Goal: Task Accomplishment & Management: Complete application form

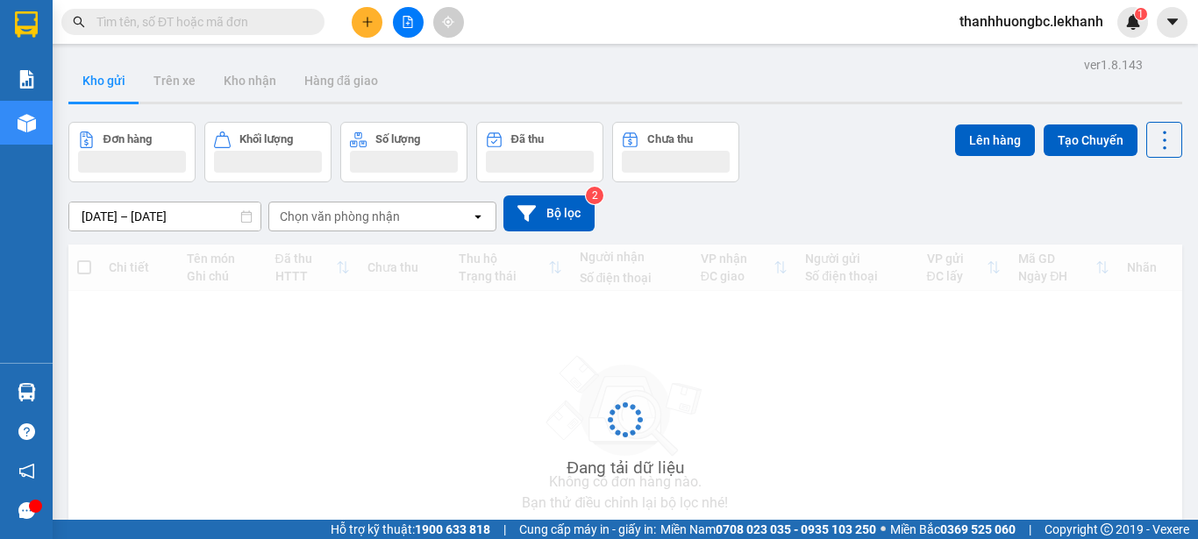
click at [224, 221] on div "ver 1.8.143 Kho gửi Trên xe Kho nhận Hàng đã giao Đơn hàng Khối lượng Số lượng …" at bounding box center [625, 341] width 1128 height 576
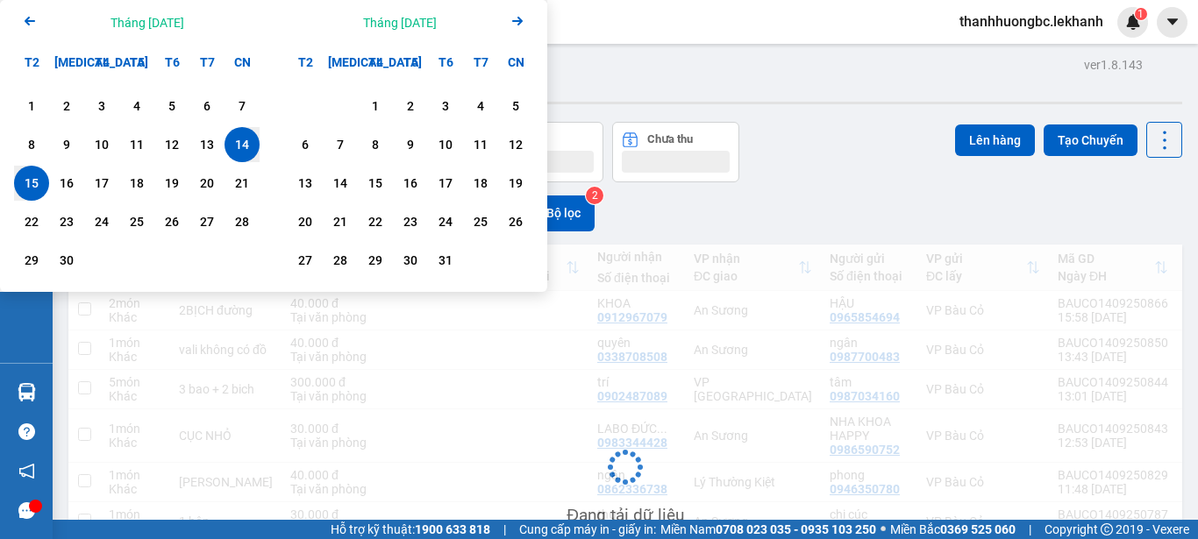
click at [26, 183] on div "15" at bounding box center [31, 183] width 25 height 21
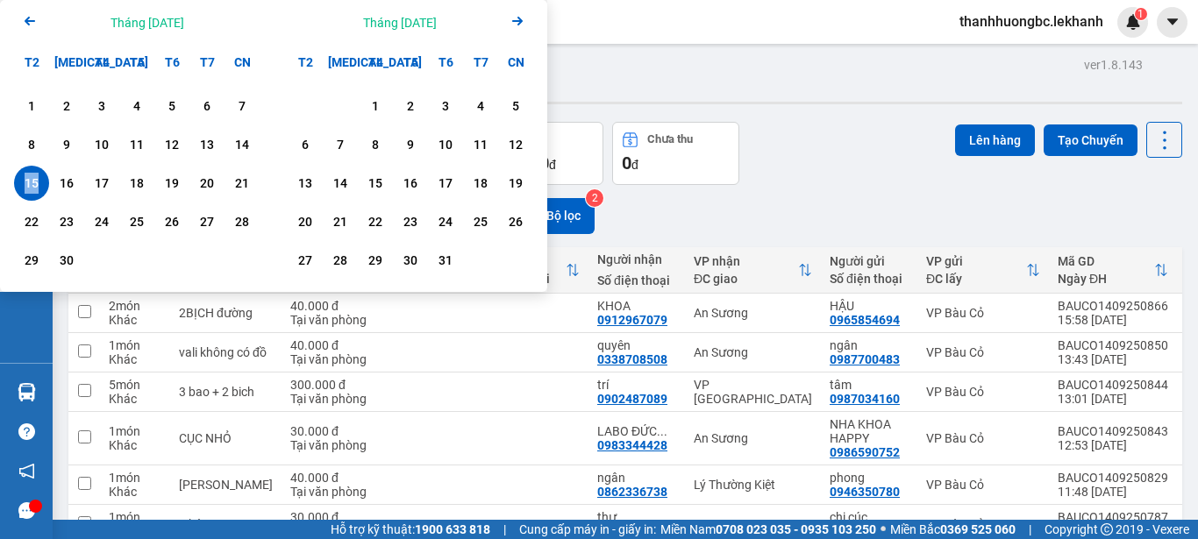
click at [26, 183] on div "15" at bounding box center [31, 183] width 25 height 21
type input "15/09/2025 – 15/09/2025"
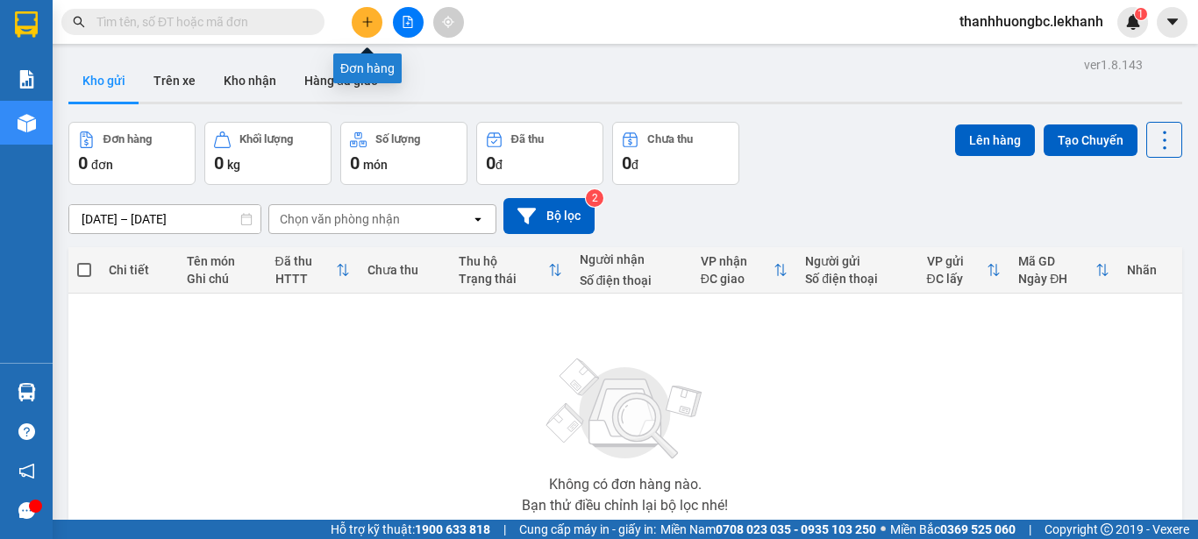
click at [367, 32] on button at bounding box center [367, 22] width 31 height 31
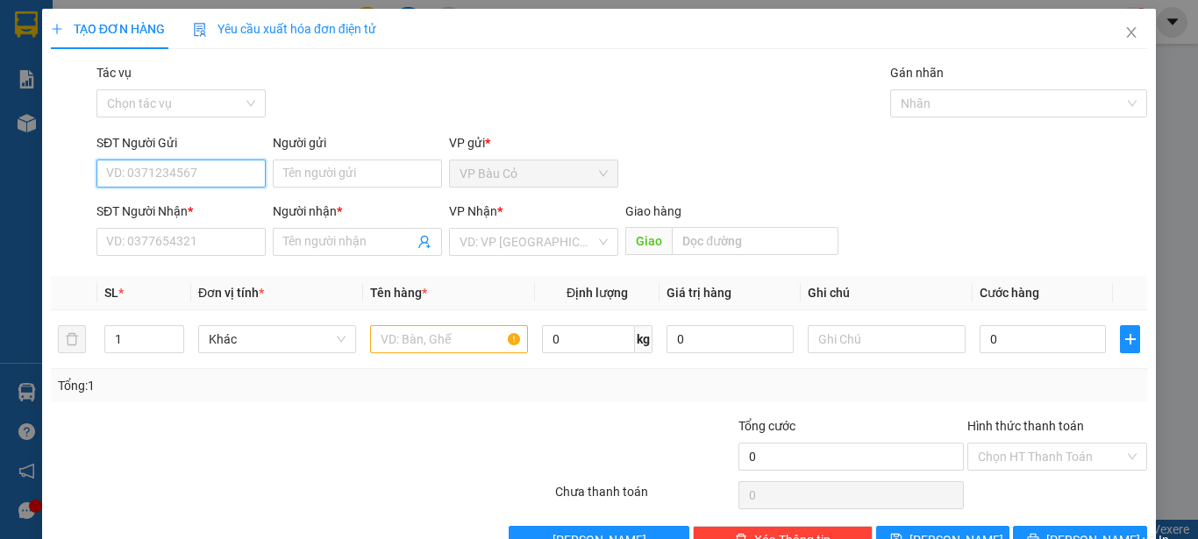
click at [253, 175] on input "SĐT Người Gửi" at bounding box center [180, 174] width 169 height 28
click at [159, 215] on div "0856282445 - huong" at bounding box center [179, 208] width 146 height 19
type input "0856282445"
type input "huong"
type input "0978449446"
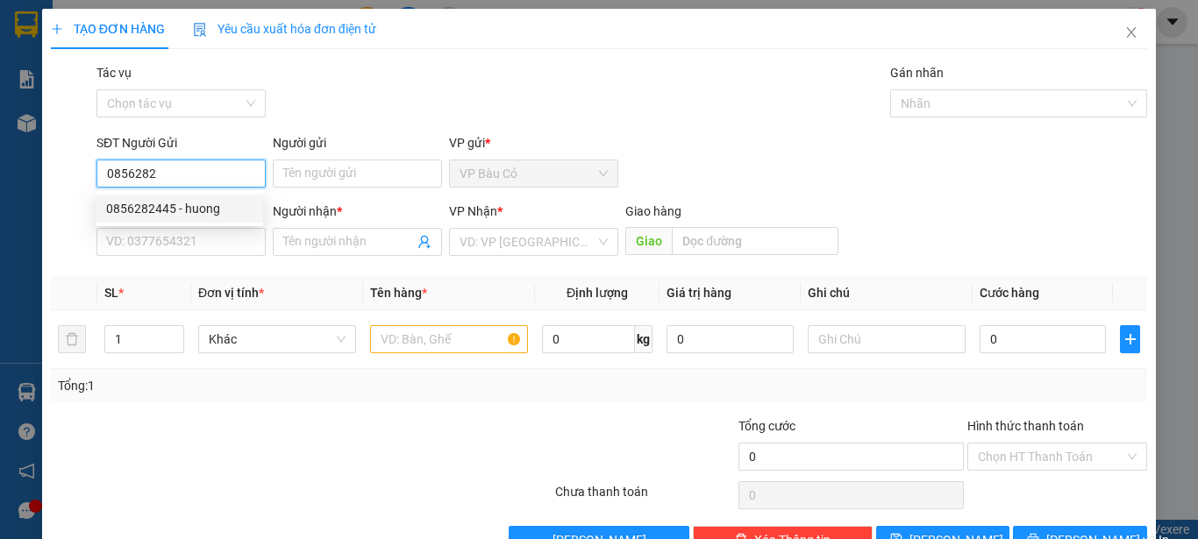
type input "trang"
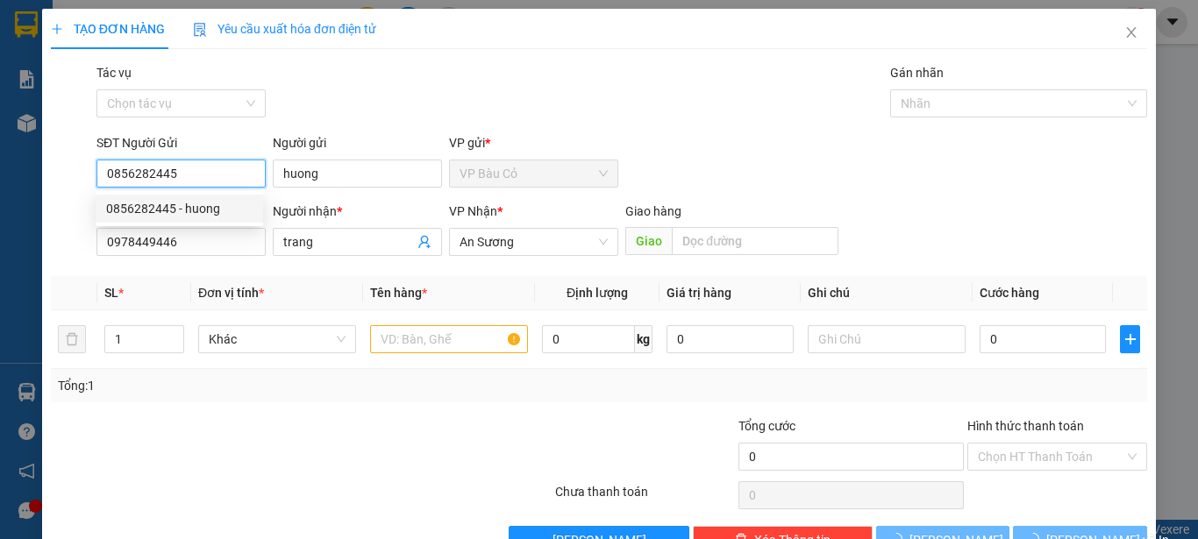
type input "30.000"
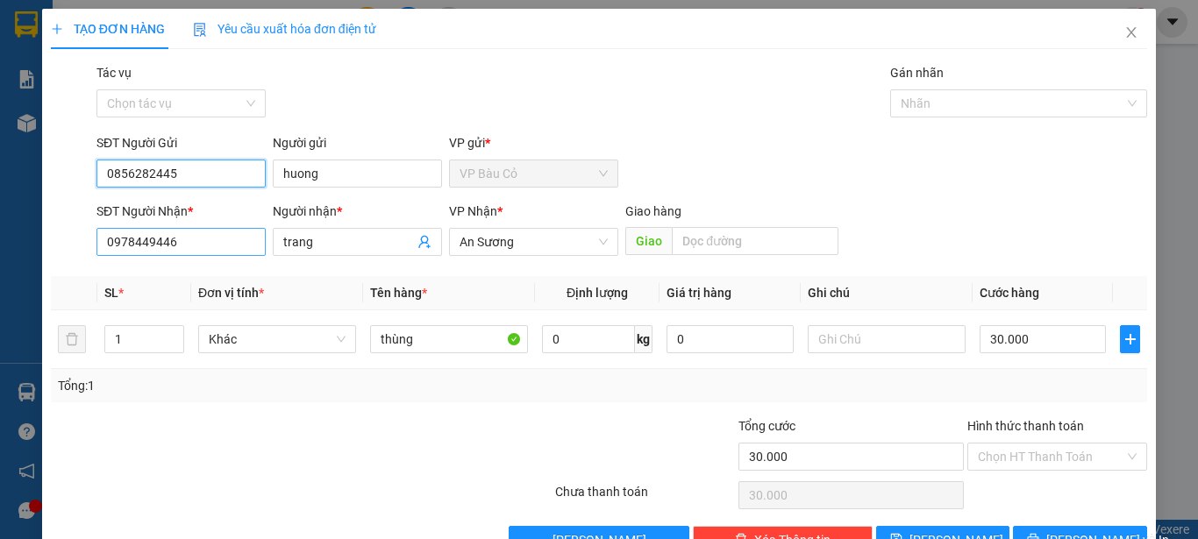
type input "0856282445"
click at [223, 243] on input "0978449446" at bounding box center [180, 242] width 169 height 28
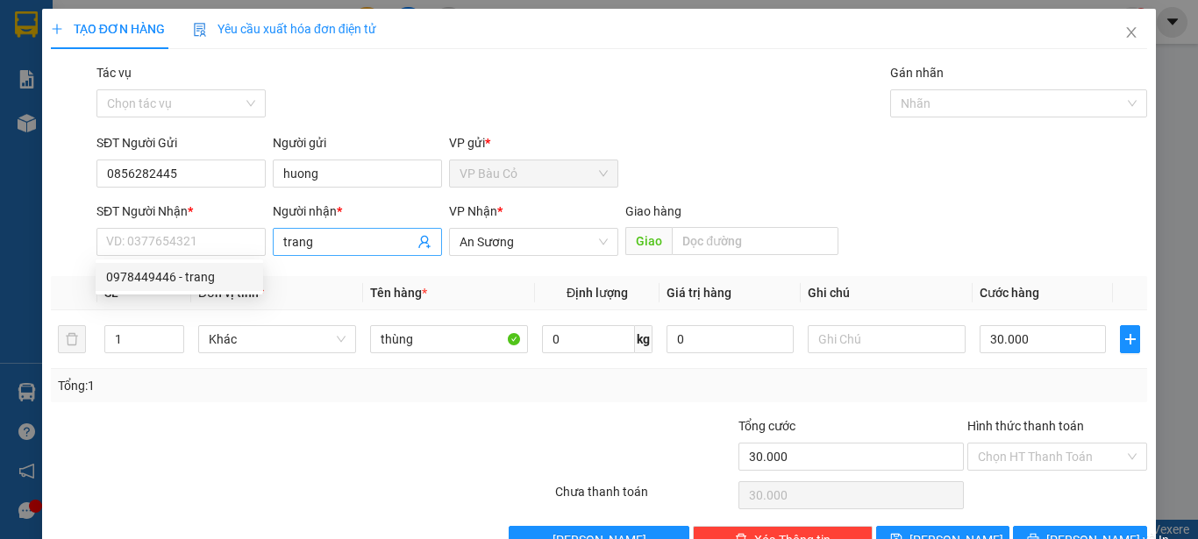
click at [320, 246] on input "trang" at bounding box center [348, 241] width 131 height 19
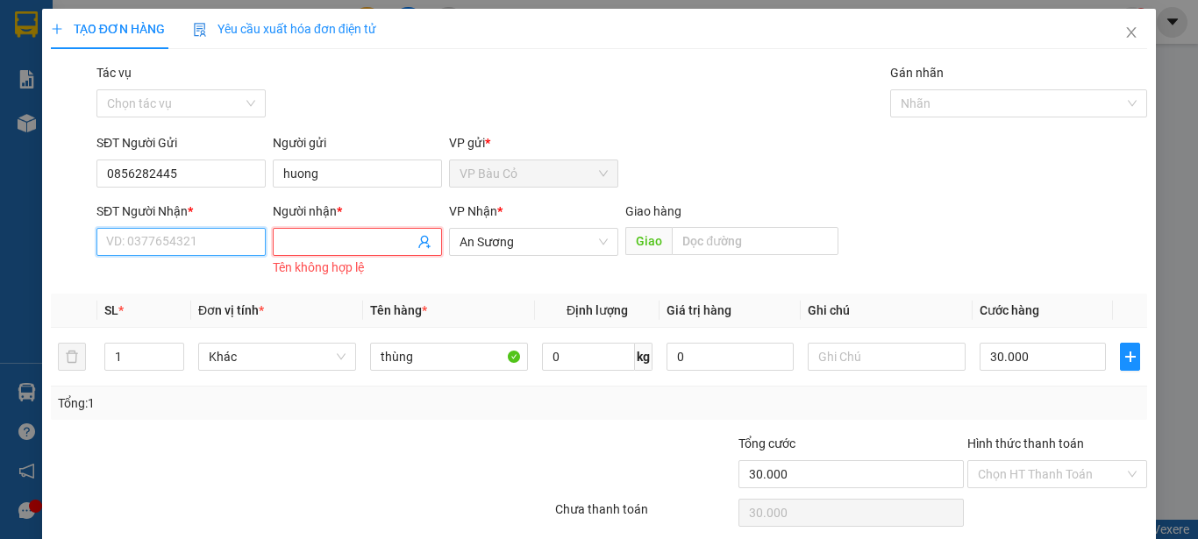
click at [231, 253] on input "SĐT Người Nhận *" at bounding box center [180, 242] width 169 height 28
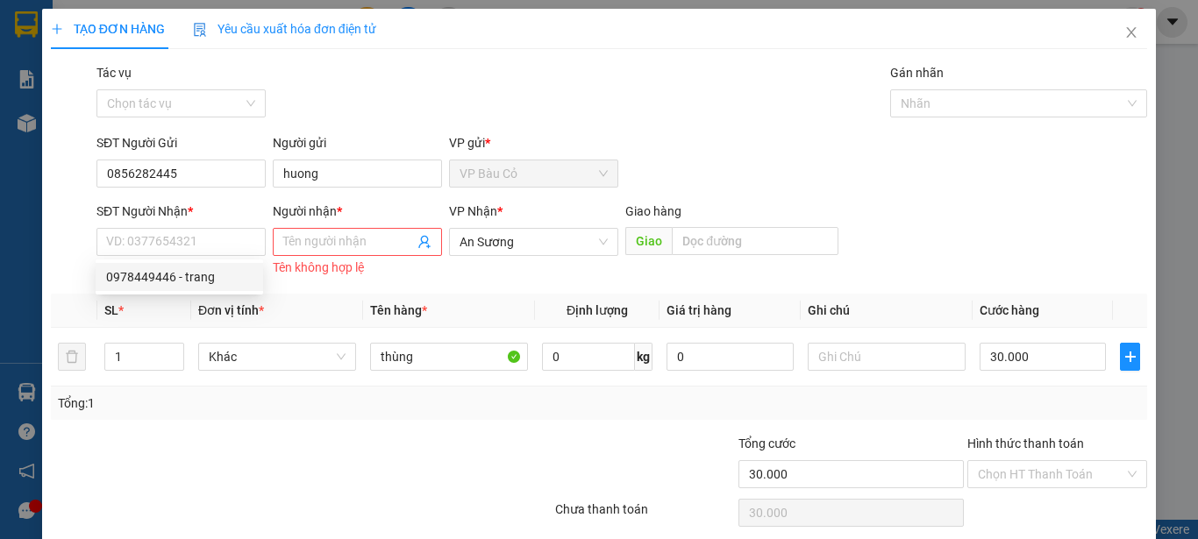
click at [556, 226] on div "VP Nhận *" at bounding box center [533, 215] width 169 height 26
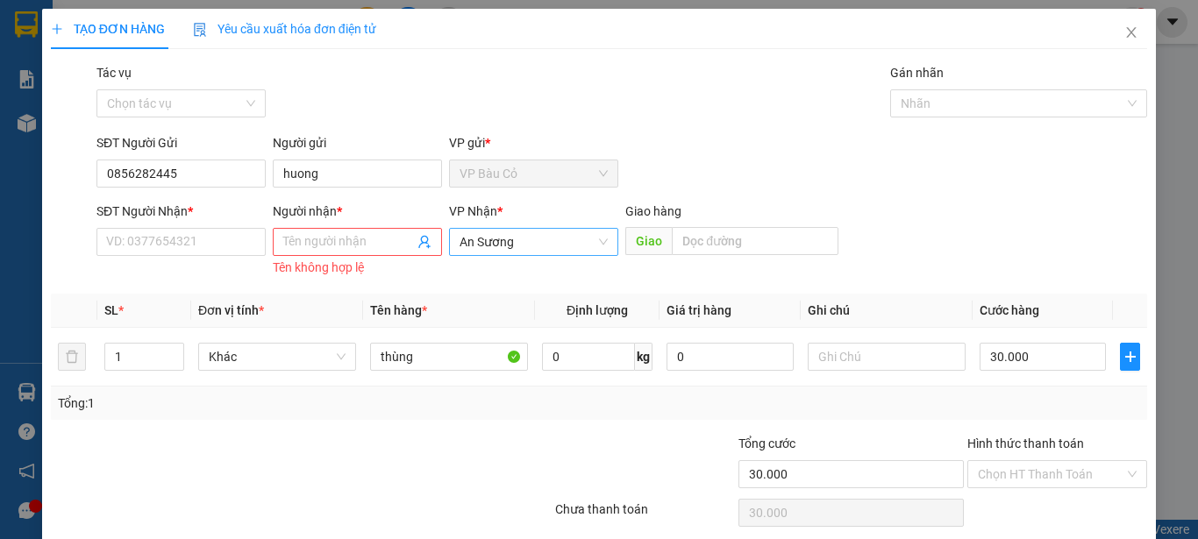
click at [553, 240] on span "An Sương" at bounding box center [534, 242] width 148 height 26
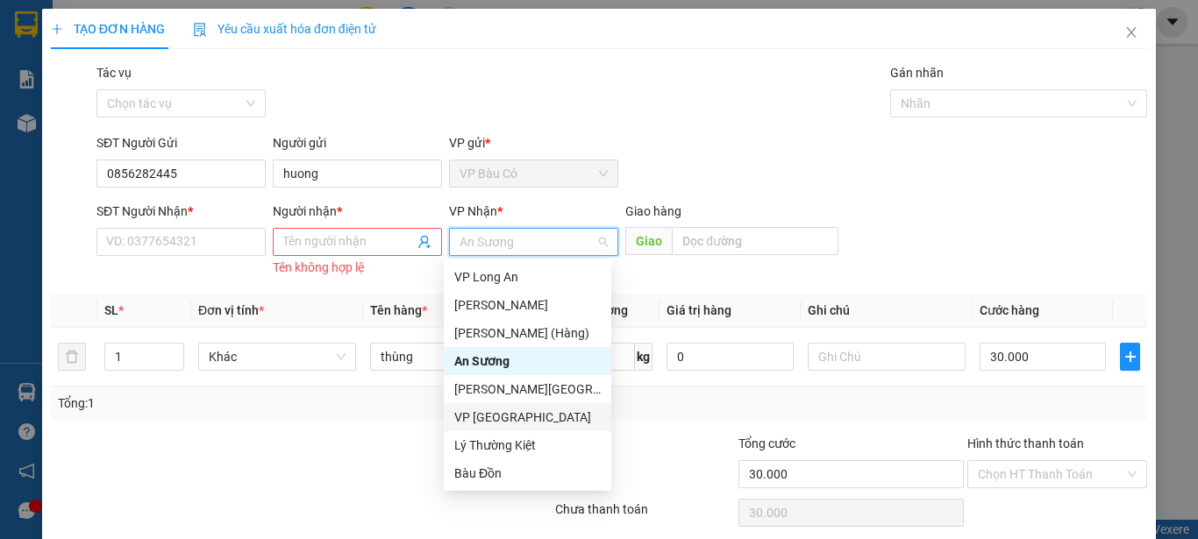
click at [492, 412] on div "VP Tân Bình" at bounding box center [527, 417] width 146 height 19
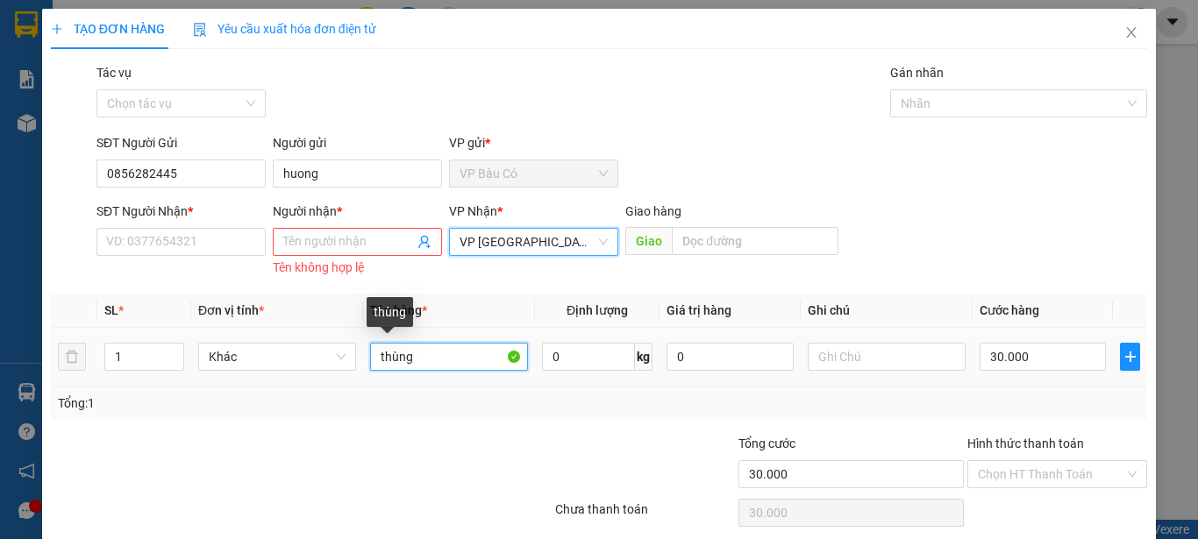
click at [440, 367] on input "thùng" at bounding box center [449, 357] width 158 height 28
type input "bịch"
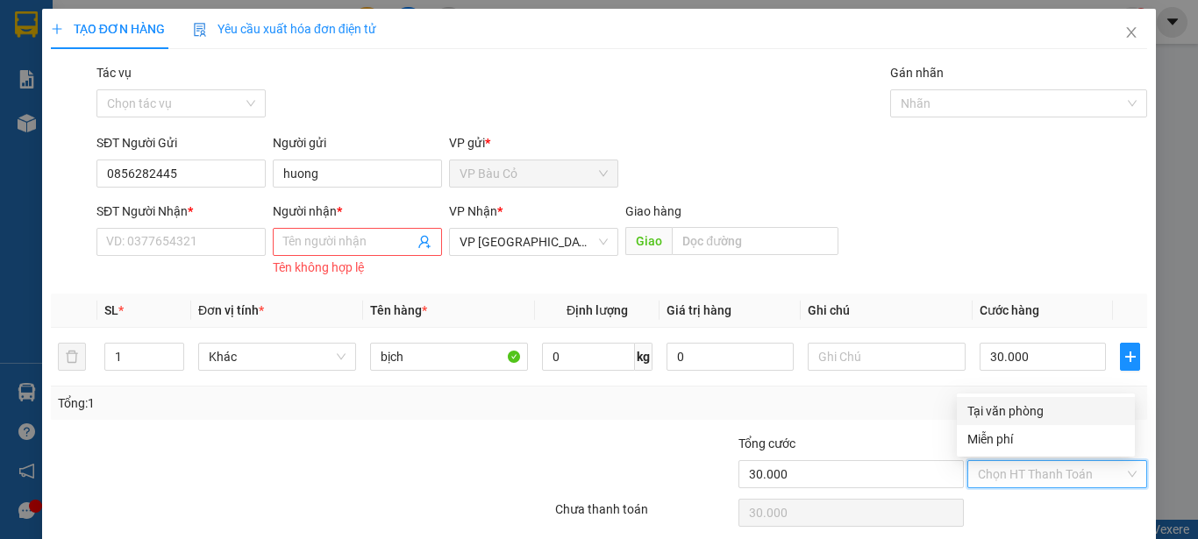
click at [982, 475] on input "Hình thức thanh toán" at bounding box center [1051, 474] width 146 height 26
click at [1009, 471] on input "Hình thức thanh toán" at bounding box center [1051, 474] width 146 height 26
click at [1023, 412] on div "Tại văn phòng" at bounding box center [1045, 411] width 157 height 19
type input "0"
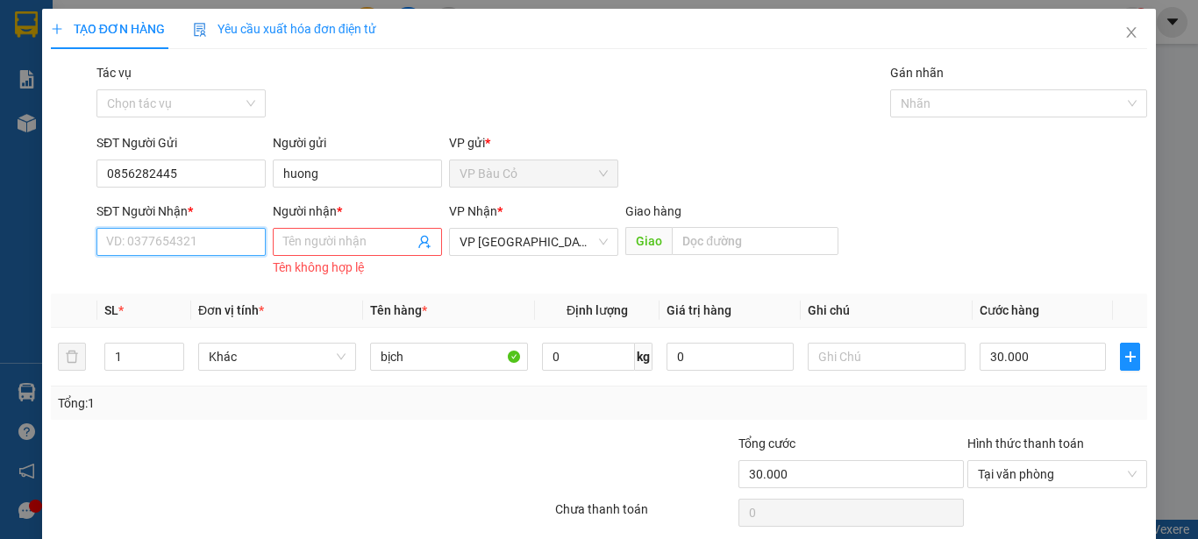
click at [235, 234] on input "SĐT Người Nhận *" at bounding box center [180, 242] width 169 height 28
drag, startPoint x: 133, startPoint y: 242, endPoint x: 122, endPoint y: 250, distance: 13.9
click at [122, 250] on input "0368138489" at bounding box center [180, 242] width 169 height 28
click at [117, 248] on input "03888138489" at bounding box center [180, 242] width 169 height 28
type input "0888138489"
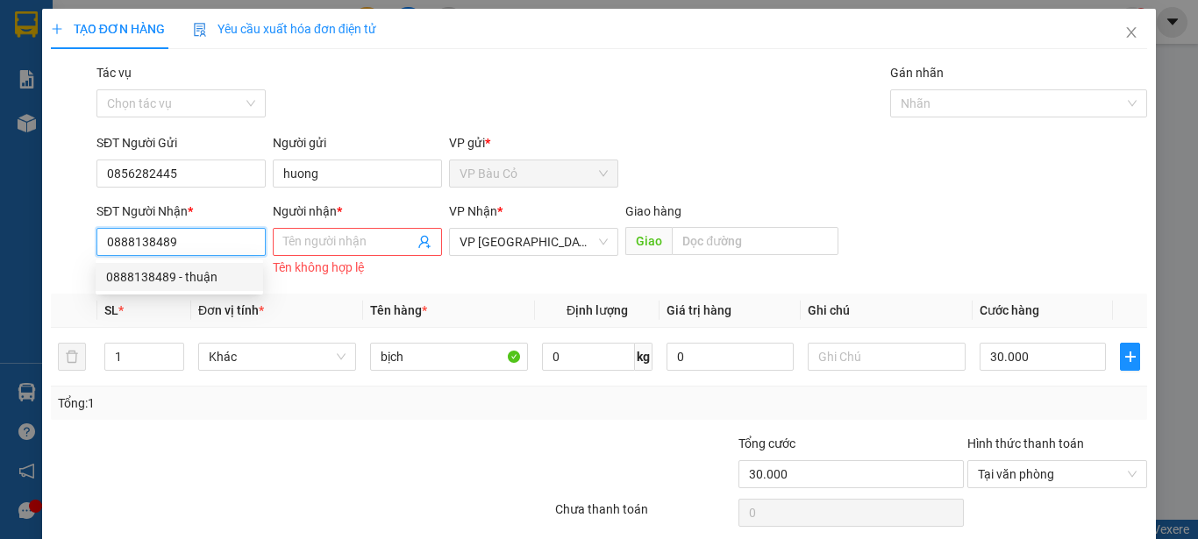
click at [206, 274] on div "0888138489 - thuận" at bounding box center [179, 276] width 146 height 19
type input "thuận"
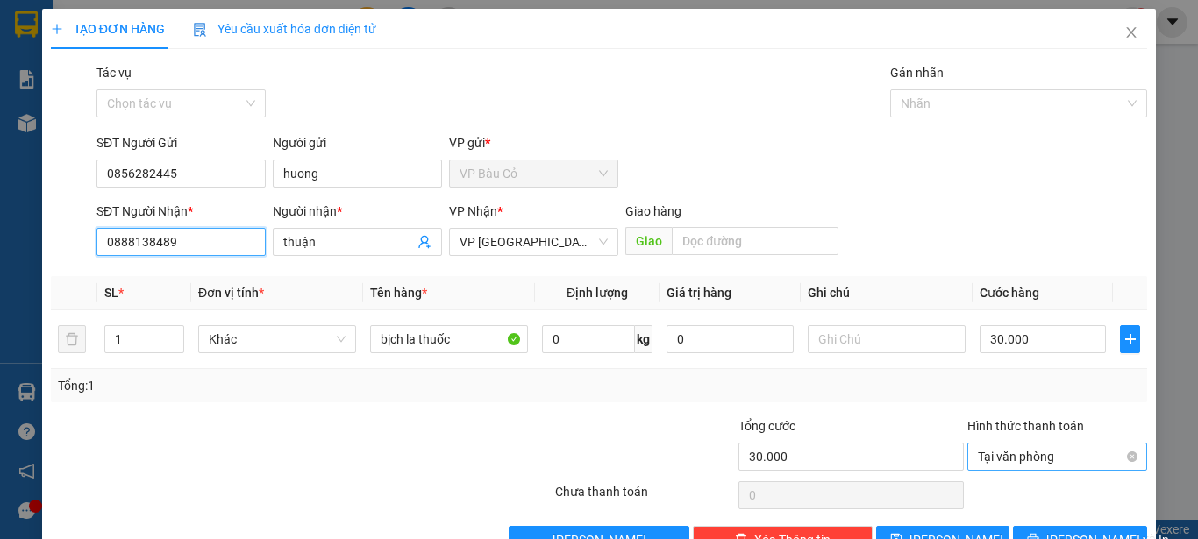
click at [1057, 463] on span "Tại văn phòng" at bounding box center [1057, 457] width 159 height 26
type input "0888138489"
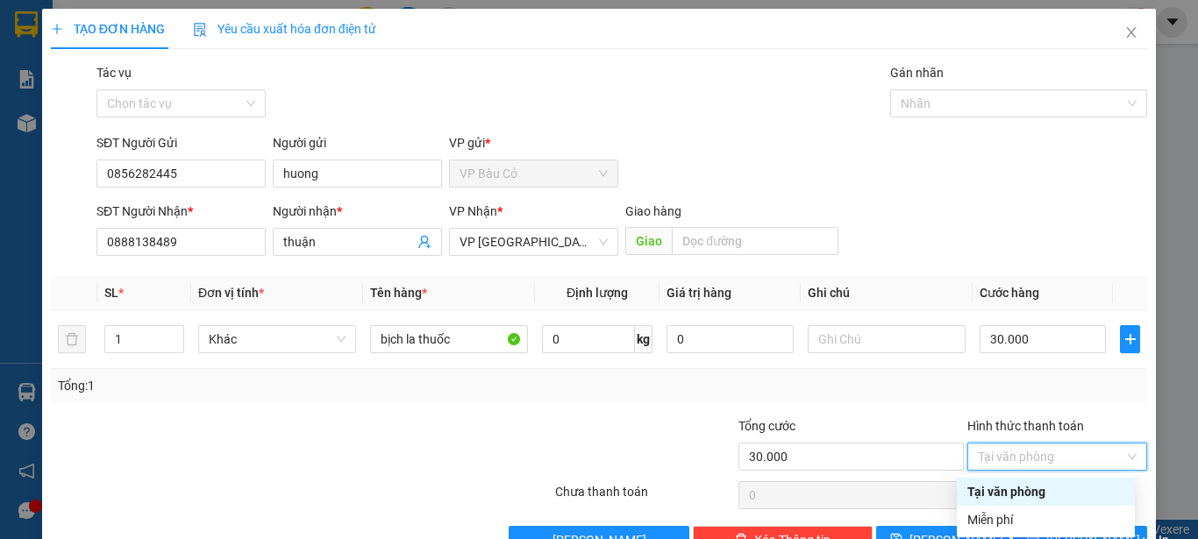
click at [1051, 488] on div "Tại văn phòng" at bounding box center [1045, 491] width 157 height 19
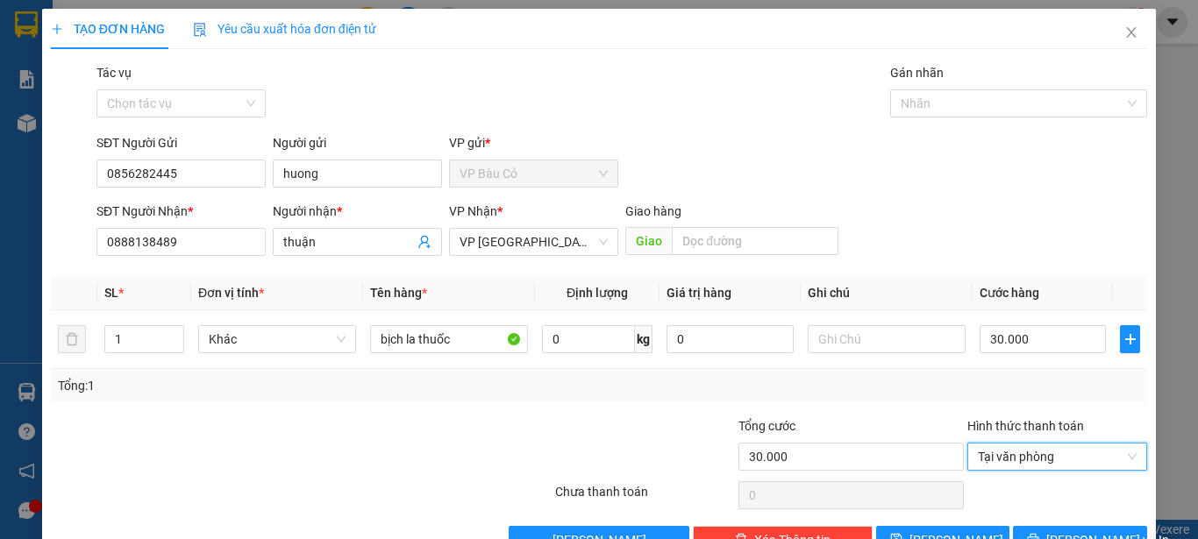
scroll to position [49, 0]
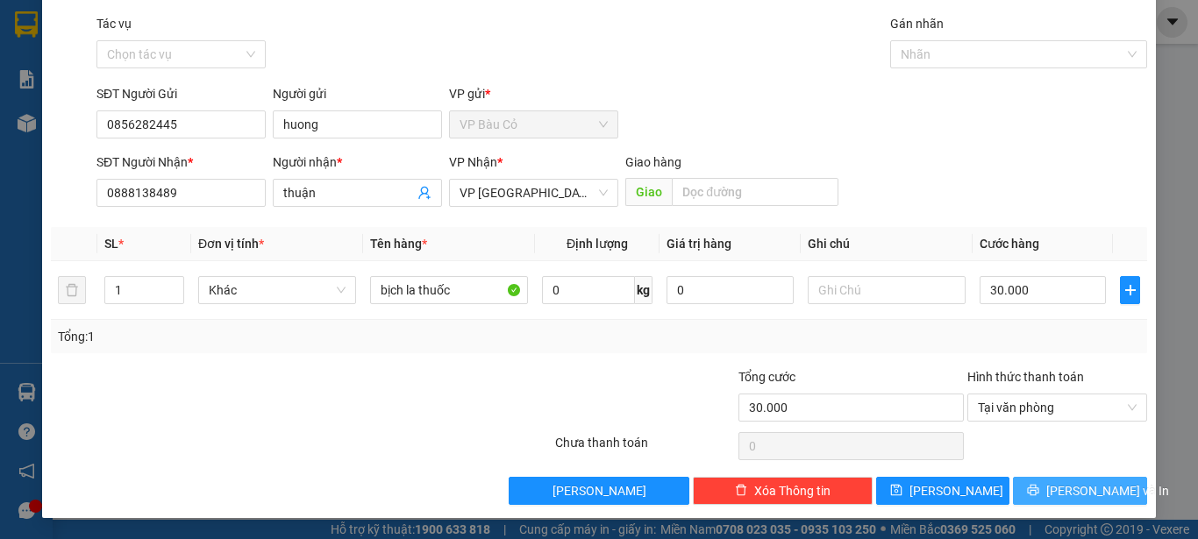
click at [1060, 485] on span "Lưu và In" at bounding box center [1107, 490] width 123 height 19
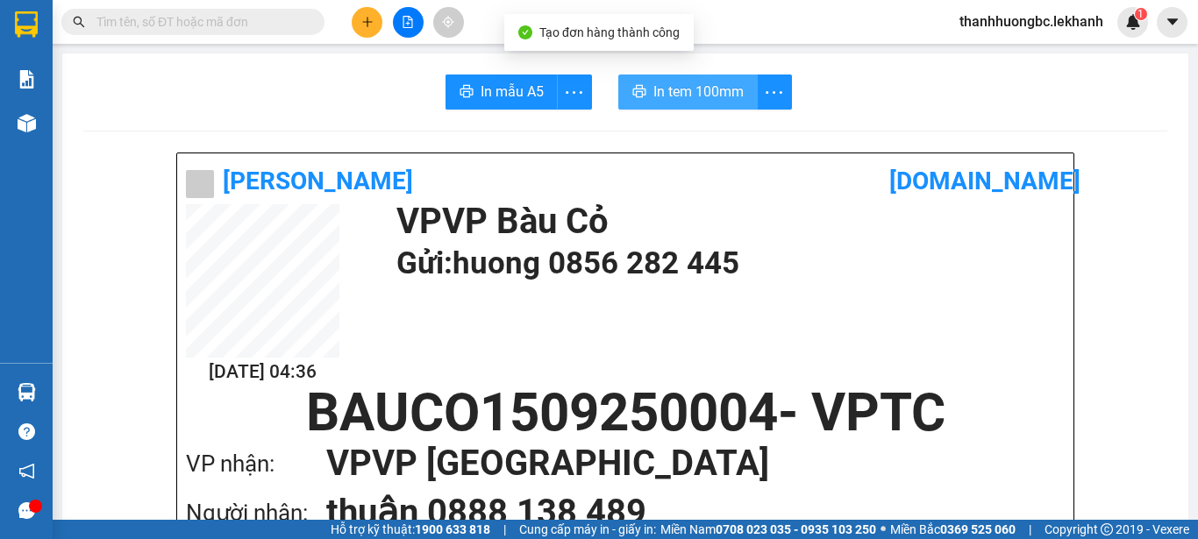
click at [689, 89] on span "In tem 100mm" at bounding box center [698, 92] width 90 height 22
